Goal: Task Accomplishment & Management: Use online tool/utility

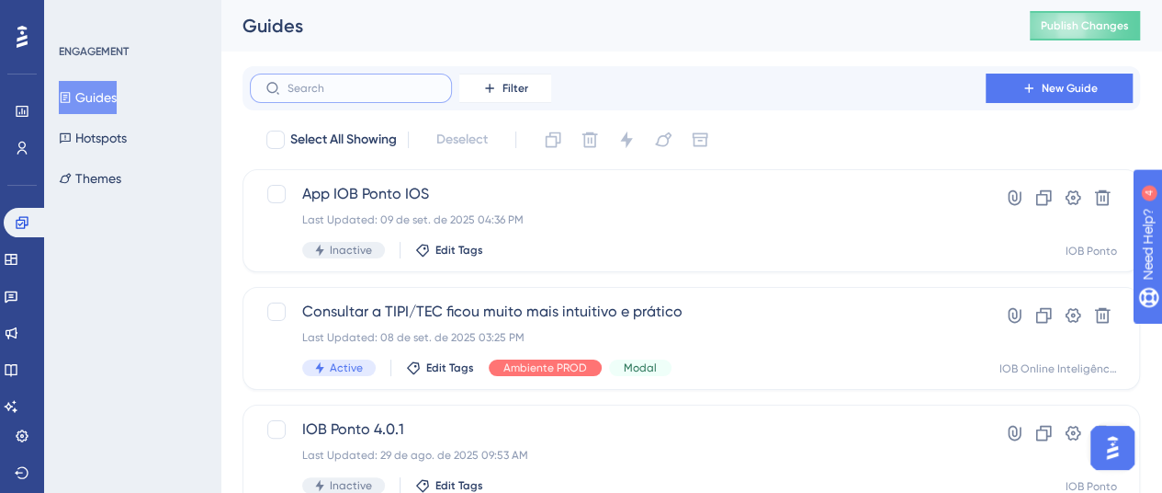
click at [362, 89] on input "text" at bounding box center [362, 88] width 149 height 13
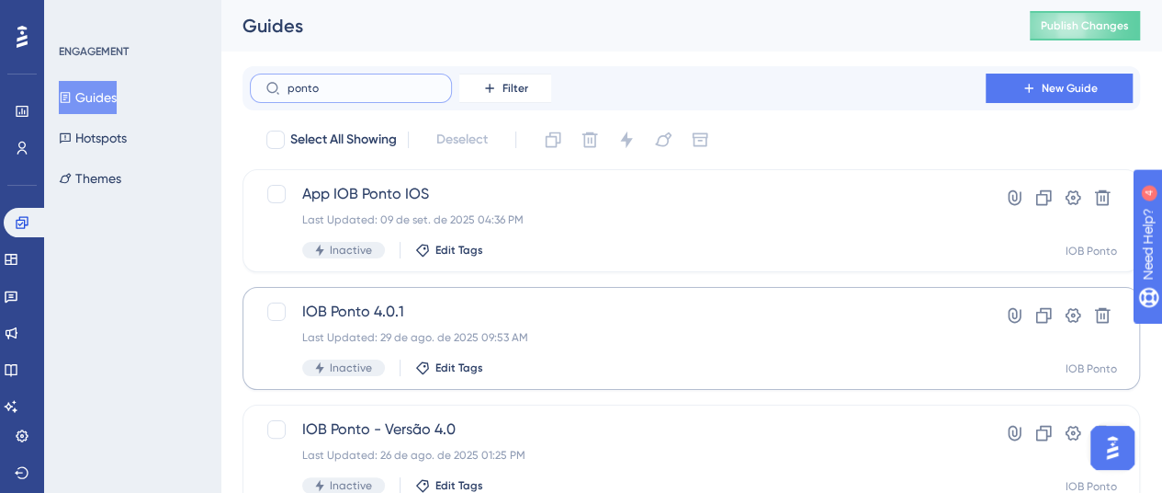
type input "ponto"
click at [591, 324] on div "IOB Ponto 4.0.1 Last Updated: 29 de ago. de 2025 09:53 AM Inactive Edit Tags" at bounding box center [617, 338] width 631 height 75
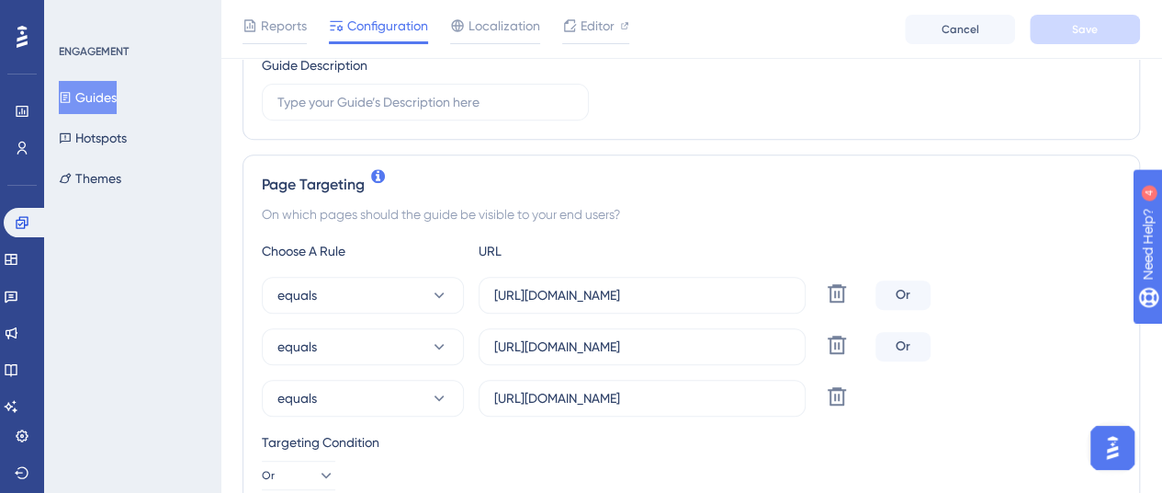
scroll to position [368, 0]
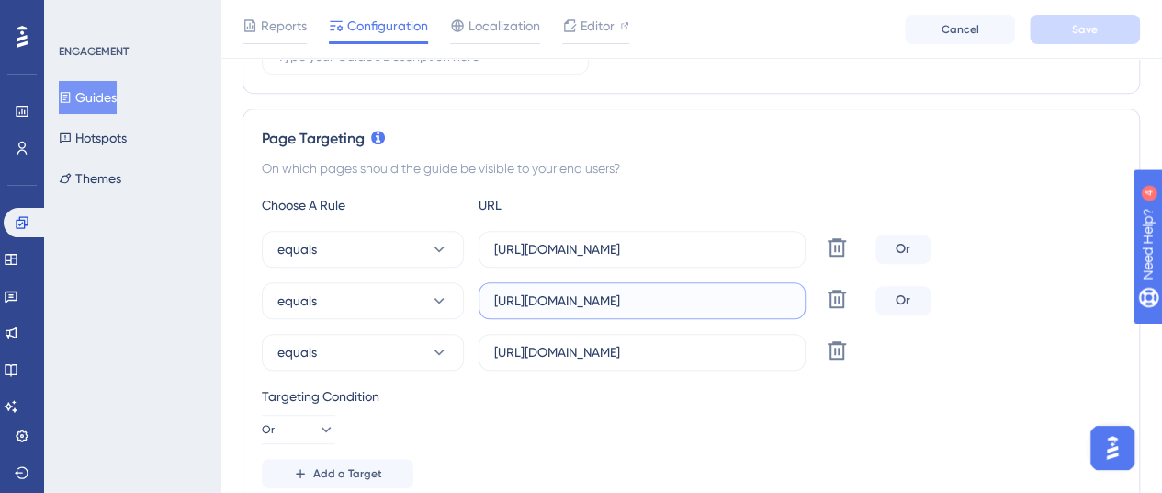
drag, startPoint x: 750, startPoint y: 300, endPoint x: 491, endPoint y: 288, distance: 259.4
click at [491, 288] on label "https://app.pontonow.com.br/principal" at bounding box center [642, 300] width 327 height 37
drag, startPoint x: 491, startPoint y: 351, endPoint x: 785, endPoint y: 350, distance: 294.1
click at [785, 350] on label "https://app.pontonow.com.br/minha-conta/financeiro" at bounding box center [642, 352] width 327 height 37
click at [785, 350] on input "https://app.pontonow.com.br/minha-conta/financeiro" at bounding box center [642, 352] width 296 height 20
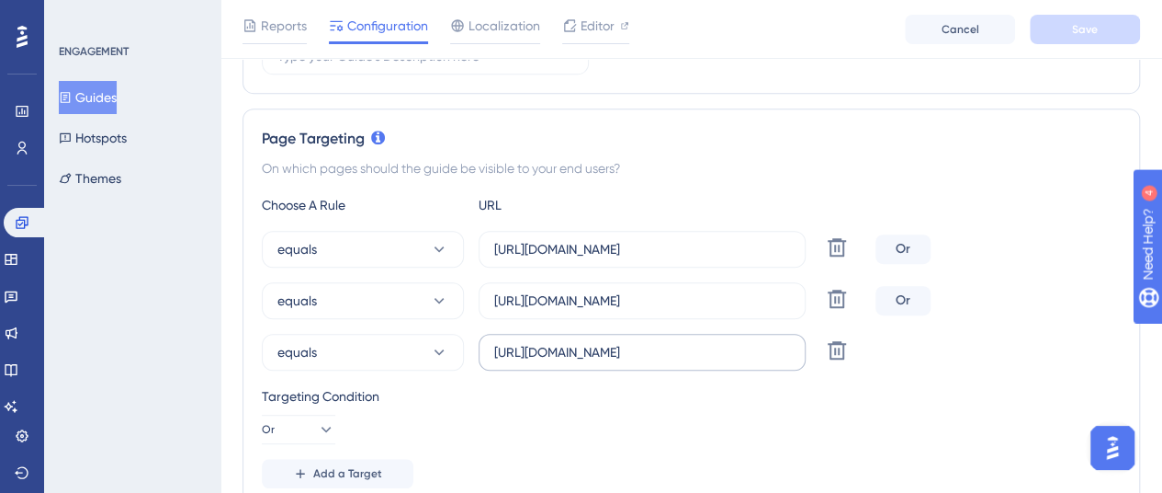
scroll to position [0, 0]
drag, startPoint x: 794, startPoint y: 352, endPoint x: 491, endPoint y: 352, distance: 303.3
click at [491, 352] on label "https://app.pontonow.com.br/minha-conta/financeiro" at bounding box center [642, 352] width 327 height 37
click at [487, 346] on label "https://app.pontonow.com.br/minha-conta/financeiro" at bounding box center [642, 352] width 327 height 37
click at [494, 346] on input "https://app.pontonow.com.br/minha-conta/financeiro" at bounding box center [642, 352] width 296 height 20
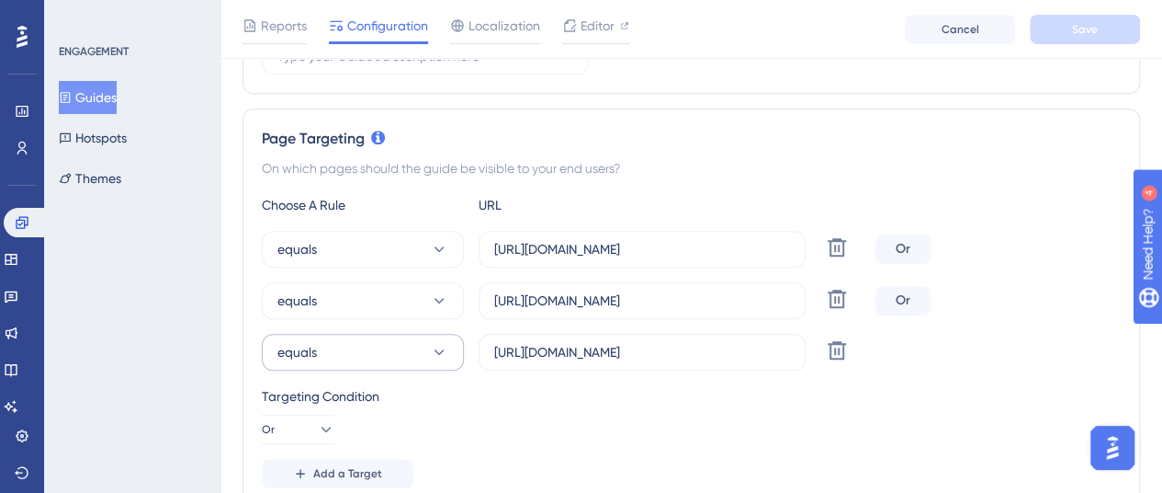
drag, startPoint x: 790, startPoint y: 350, endPoint x: 461, endPoint y: 351, distance: 329.0
click at [461, 351] on div "equals https://app.pontonow.com.br/minha-conta/financeiro Delete" at bounding box center [565, 352] width 607 height 37
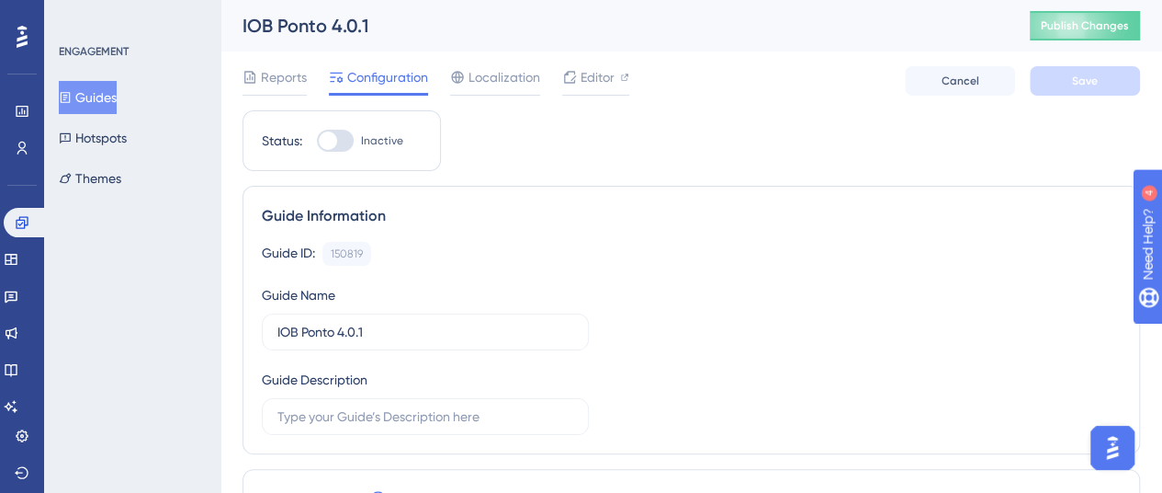
click at [85, 100] on button "Guides" at bounding box center [88, 97] width 58 height 33
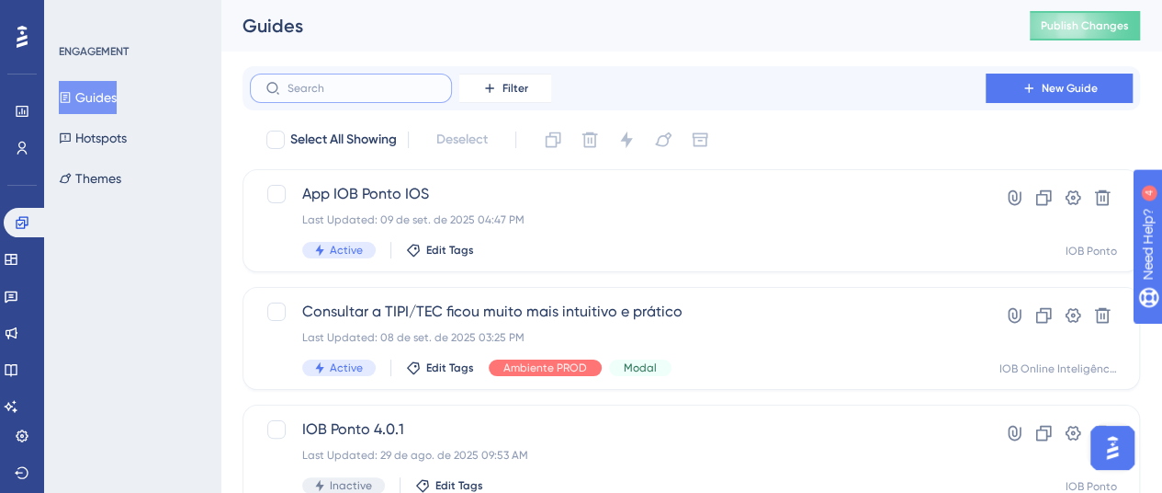
click at [375, 90] on input "text" at bounding box center [362, 88] width 149 height 13
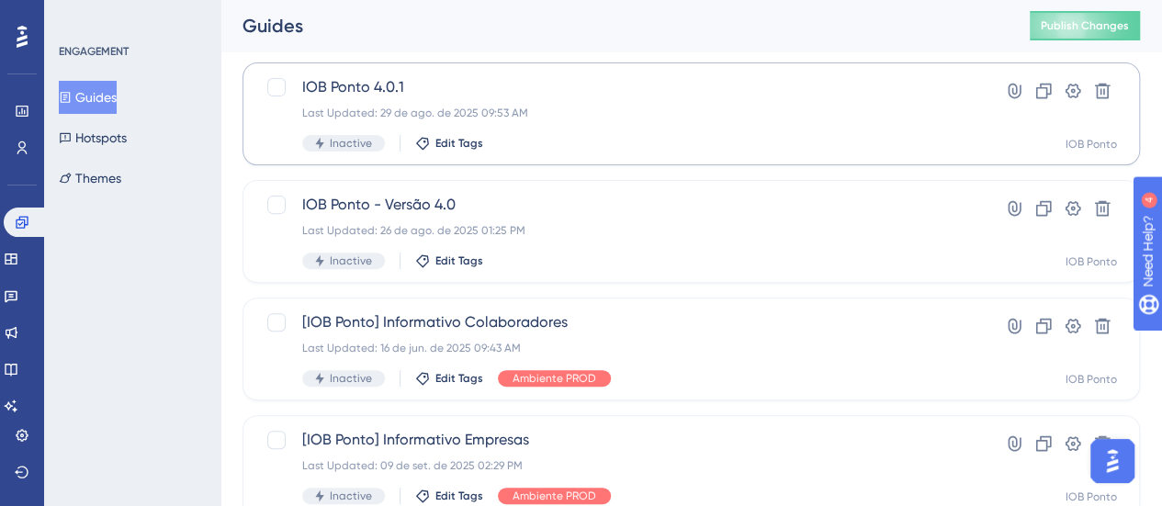
scroll to position [294, 0]
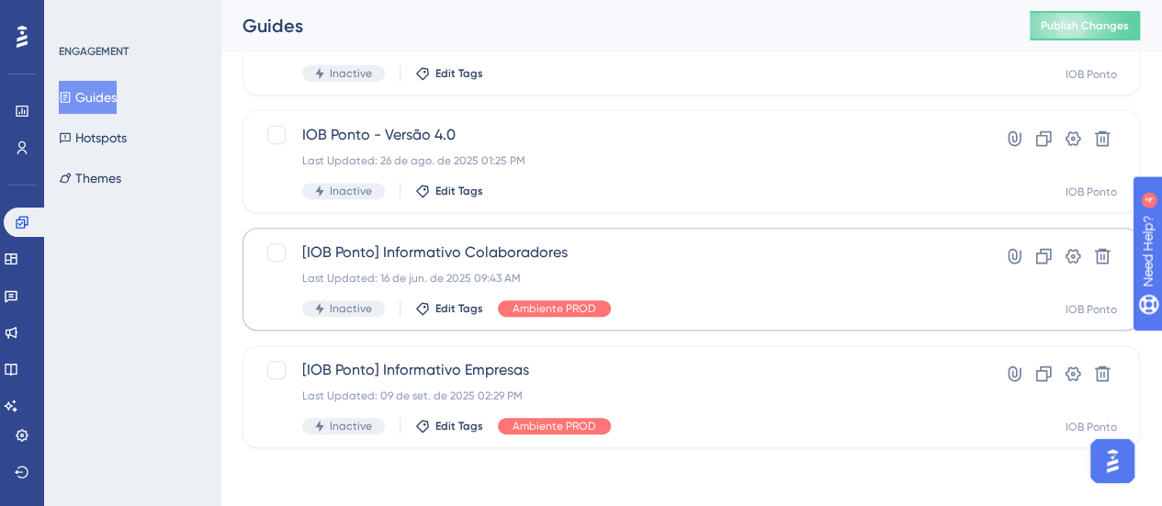
type input "ponto"
click at [719, 271] on div "Last Updated: 16 de jun. de 2025 09:43 AM" at bounding box center [617, 278] width 631 height 15
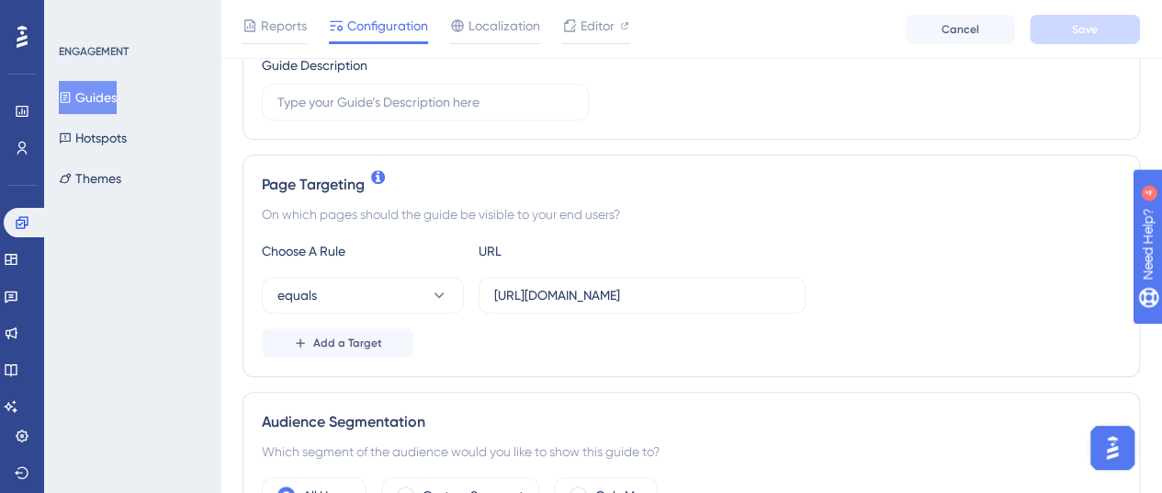
scroll to position [368, 0]
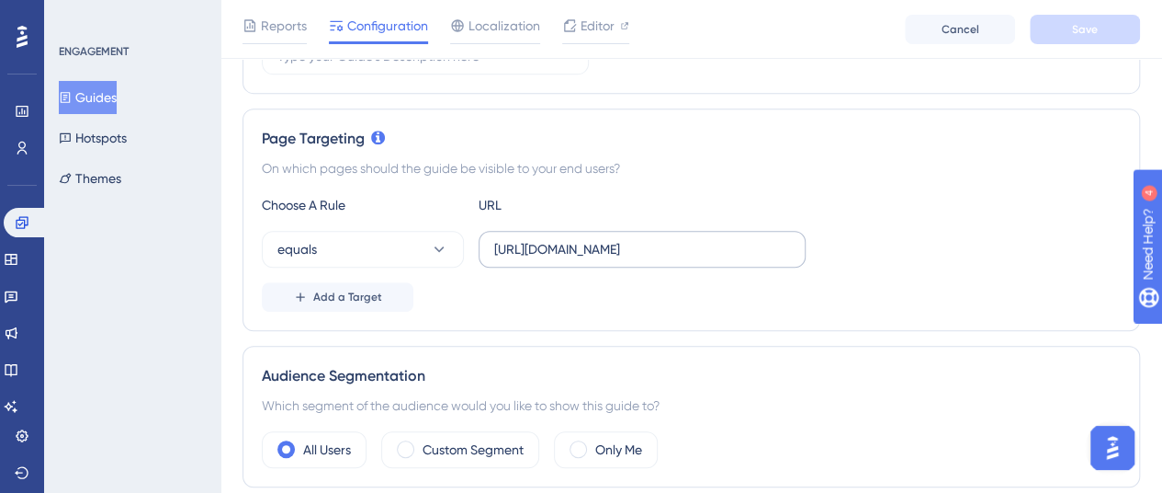
drag, startPoint x: 493, startPoint y: 249, endPoint x: 748, endPoint y: 249, distance: 255.5
click at [748, 249] on label "https://app.pontonow.com.br/principal/colaborador" at bounding box center [642, 249] width 327 height 37
click at [748, 249] on input "https://app.pontonow.com.br/principal/colaborador" at bounding box center [642, 249] width 296 height 20
drag, startPoint x: 795, startPoint y: 248, endPoint x: 494, endPoint y: 243, distance: 300.6
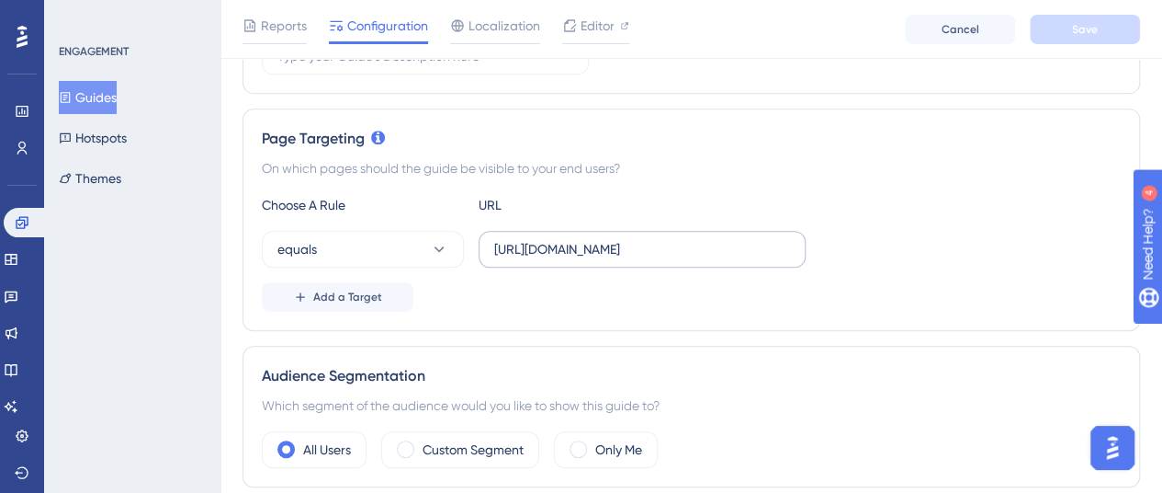
click at [494, 243] on label "https://app.pontonow.com.br/principal/colaborador" at bounding box center [642, 249] width 327 height 37
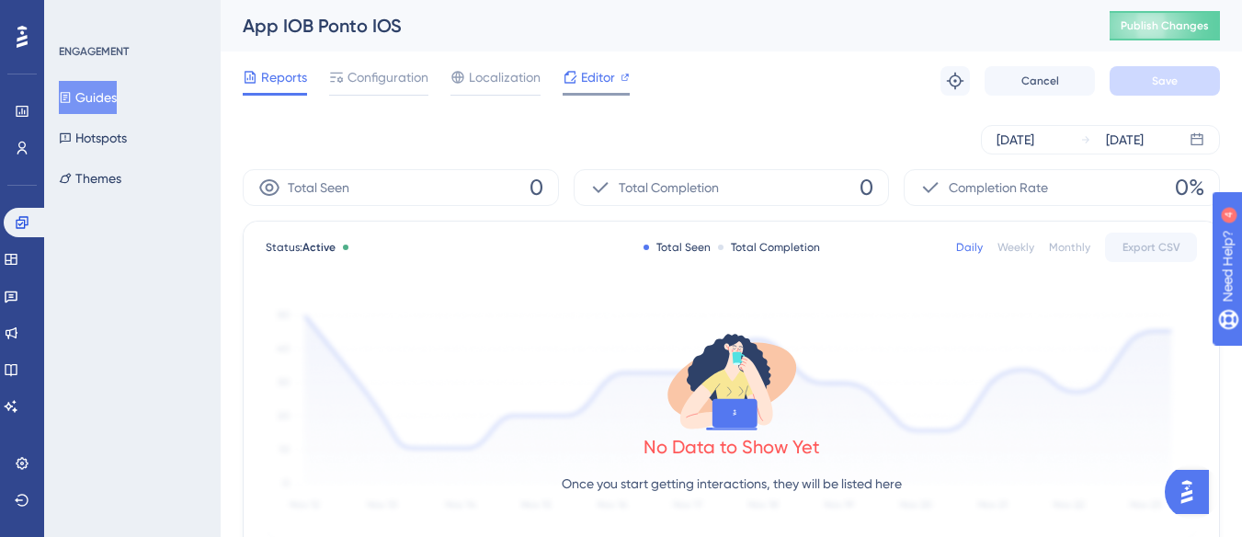
click at [586, 71] on span "Editor" at bounding box center [598, 77] width 34 height 22
click at [1175, 23] on span "Publish Changes" at bounding box center [1164, 25] width 88 height 15
click at [464, 123] on div "Sep 09 2025 Sep 09 2025" at bounding box center [731, 139] width 977 height 59
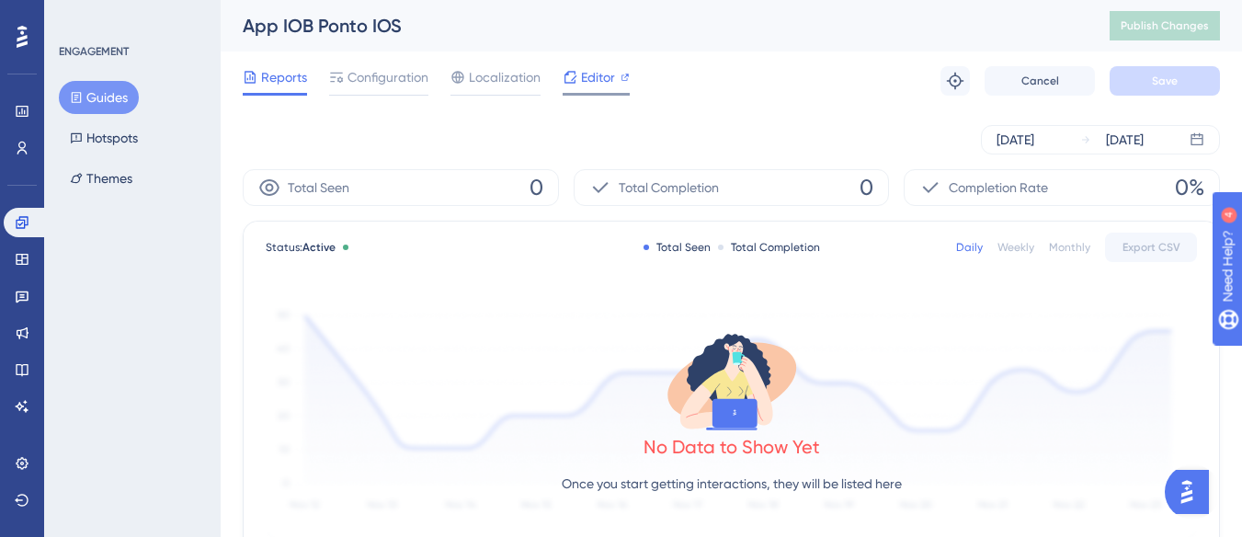
click at [593, 76] on span "Editor" at bounding box center [598, 77] width 34 height 22
click at [1160, 21] on span "Publish Changes" at bounding box center [1164, 25] width 88 height 15
click at [742, 96] on div "Reports Configuration Localization Editor Troubleshoot Cancel Save" at bounding box center [731, 80] width 977 height 59
click at [815, 114] on div "Sep 09 2025 Sep 09 2025" at bounding box center [731, 139] width 977 height 59
click at [575, 75] on icon at bounding box center [570, 77] width 12 height 12
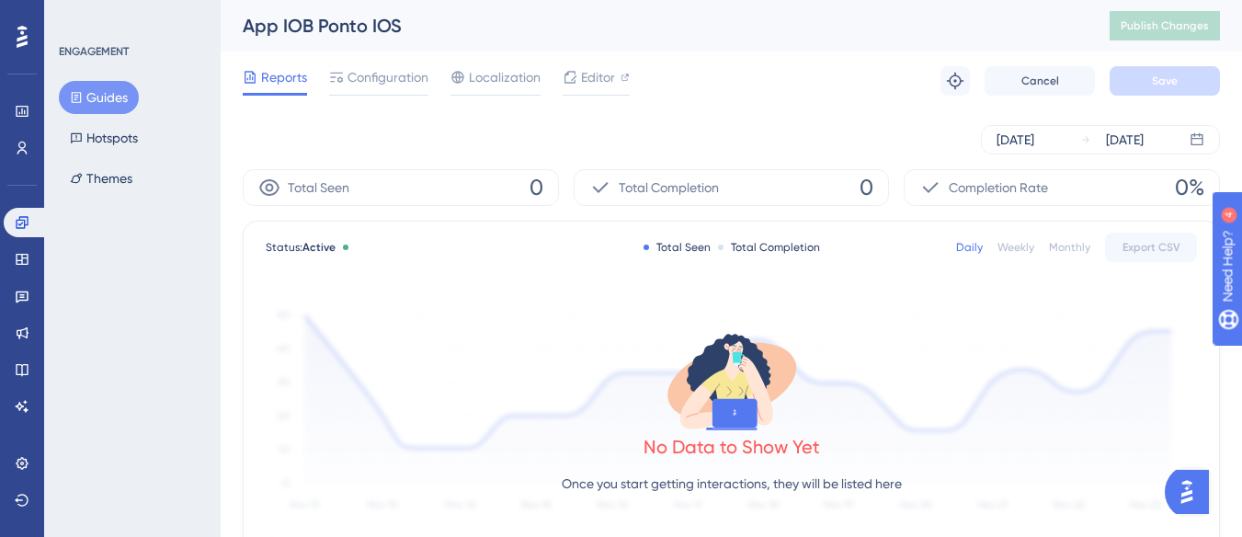
click at [785, 95] on div "Reports Configuration Localization Editor Troubleshoot Cancel Save" at bounding box center [731, 80] width 977 height 59
click at [710, 62] on div "Reports Configuration Localization Editor Troubleshoot Cancel Save" at bounding box center [731, 80] width 977 height 59
